Goal: Task Accomplishment & Management: Use online tool/utility

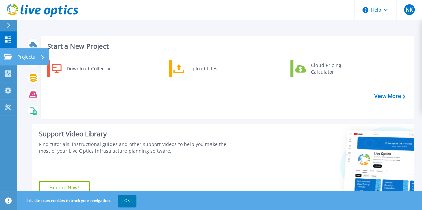
click at [39, 58] on div "Projects" at bounding box center [30, 56] width 27 height 17
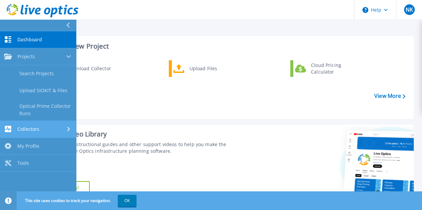
click at [55, 126] on link "Collectors Collectors" at bounding box center [38, 129] width 76 height 17
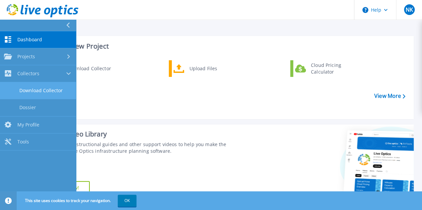
click at [48, 89] on link "Download Collector" at bounding box center [38, 90] width 76 height 17
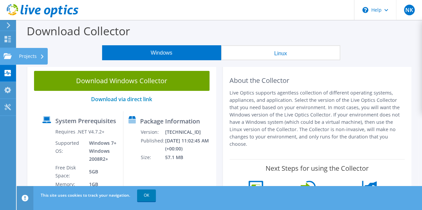
click at [38, 56] on div "Projects" at bounding box center [32, 56] width 32 height 17
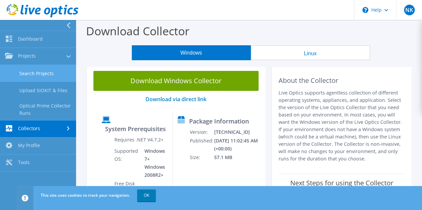
click at [49, 70] on link "Search Projects" at bounding box center [38, 73] width 76 height 17
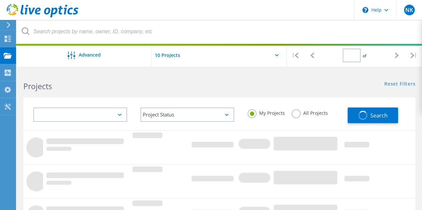
type input "1"
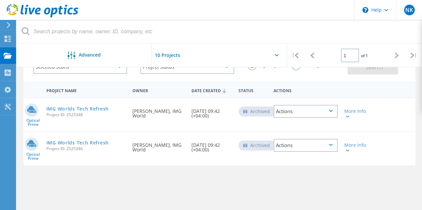
scroll to position [43, 0]
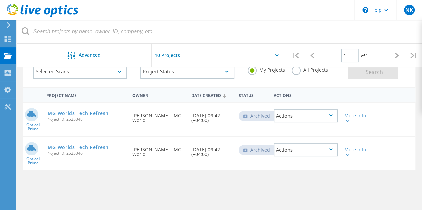
click at [347, 121] on icon at bounding box center [347, 121] width 4 height 2
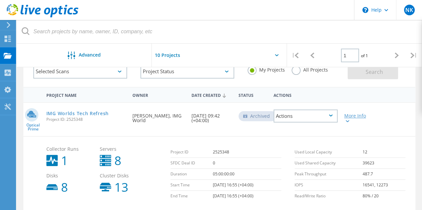
click at [347, 121] on icon at bounding box center [347, 121] width 4 height 2
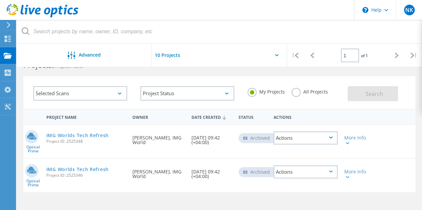
scroll to position [0, 0]
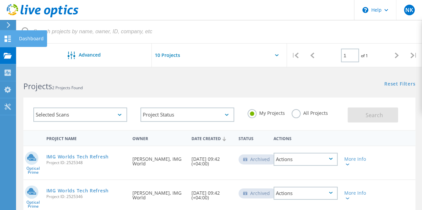
click at [28, 38] on div "Dashboard" at bounding box center [31, 38] width 25 height 5
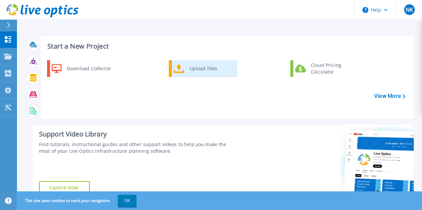
click at [192, 67] on div "Upload Files" at bounding box center [210, 68] width 49 height 13
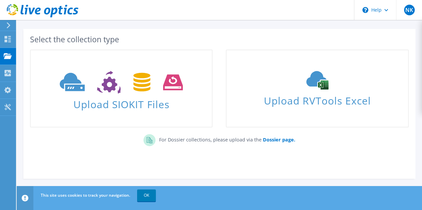
scroll to position [28, 0]
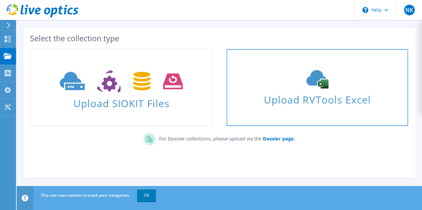
click at [325, 105] on span "Upload RVTools Excel" at bounding box center [316, 98] width 181 height 14
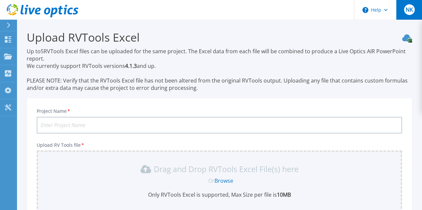
click at [409, 8] on span "NK" at bounding box center [408, 9] width 7 height 5
click at [220, 36] on h3 "Upload RVTools Excel" at bounding box center [219, 37] width 385 height 15
click at [408, 10] on span "NK" at bounding box center [408, 9] width 7 height 5
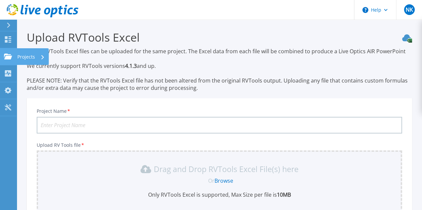
click at [30, 58] on p "Projects" at bounding box center [26, 56] width 18 height 17
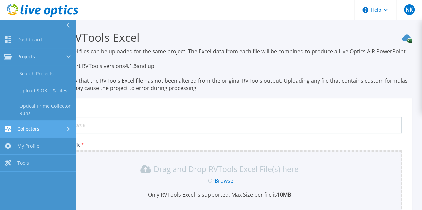
click at [54, 130] on div "Collectors" at bounding box center [38, 129] width 68 height 6
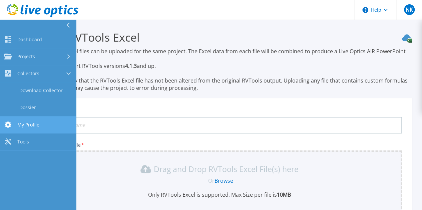
click at [37, 125] on span "My Profile" at bounding box center [28, 125] width 22 height 6
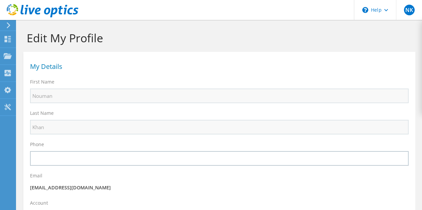
select select "2"
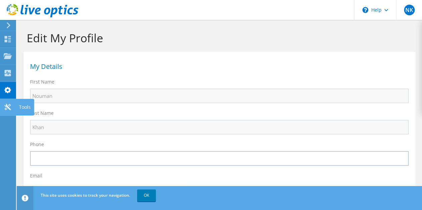
click at [24, 112] on div "Tools" at bounding box center [25, 107] width 18 height 17
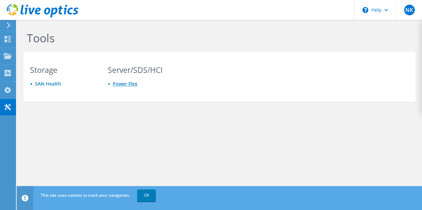
click at [129, 84] on link "Power Flex" at bounding box center [125, 84] width 25 height 6
click at [47, 83] on link "SAN Health" at bounding box center [48, 84] width 26 height 6
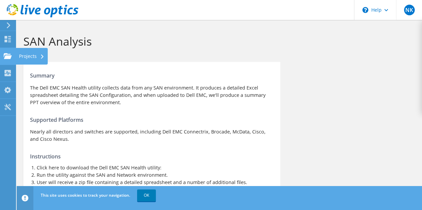
click at [32, 57] on div "Projects" at bounding box center [32, 56] width 32 height 17
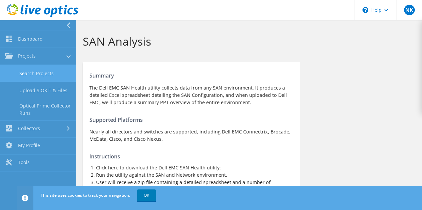
click at [44, 72] on link "Search Projects" at bounding box center [38, 73] width 76 height 17
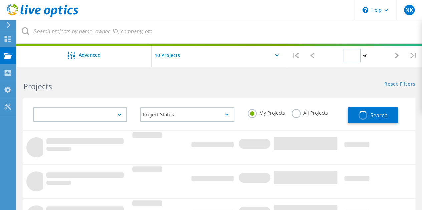
type input "1"
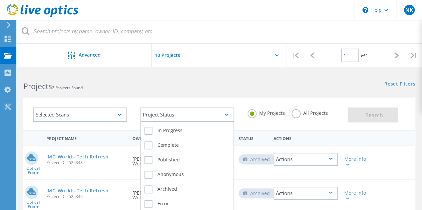
click at [227, 118] on div "Project Status" at bounding box center [187, 115] width 94 height 14
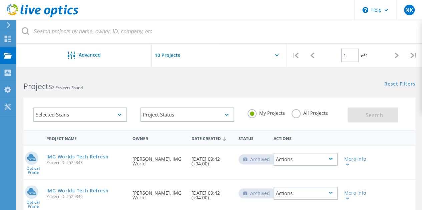
click at [296, 115] on label "All Projects" at bounding box center [309, 112] width 36 height 6
click at [0, 0] on input "All Projects" at bounding box center [0, 0] width 0 height 0
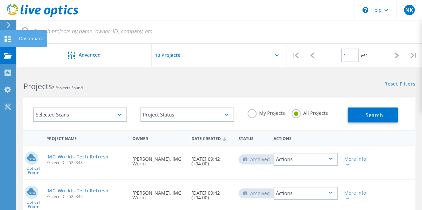
click at [7, 36] on use at bounding box center [8, 39] width 6 height 6
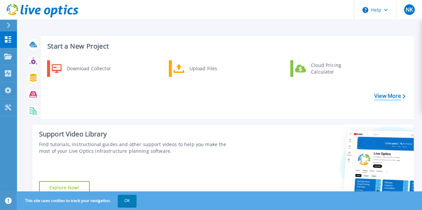
click at [381, 97] on link "View More" at bounding box center [389, 96] width 31 height 6
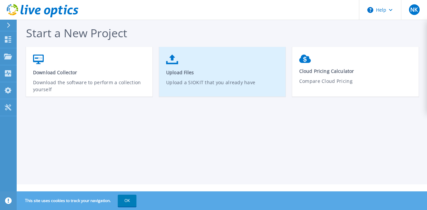
click at [212, 89] on p "Upload a SIOKIT that you already have" at bounding box center [222, 86] width 113 height 15
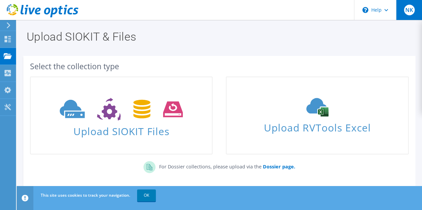
click at [410, 12] on span "NK" at bounding box center [409, 10] width 11 height 11
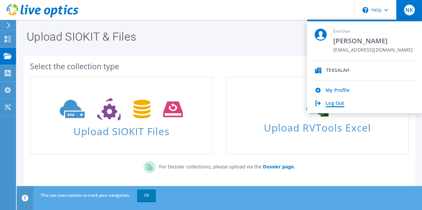
click at [335, 102] on link "Log Out" at bounding box center [334, 104] width 19 height 6
